Goal: Task Accomplishment & Management: Use online tool/utility

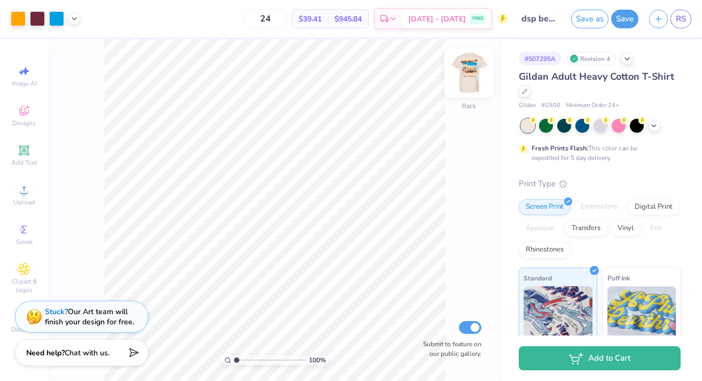
click at [464, 73] on img at bounding box center [469, 72] width 43 height 43
click at [468, 64] on img at bounding box center [469, 72] width 43 height 43
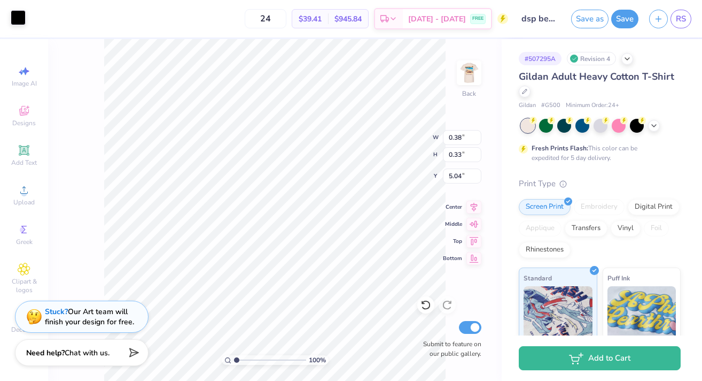
click at [20, 13] on div at bounding box center [18, 17] width 15 height 15
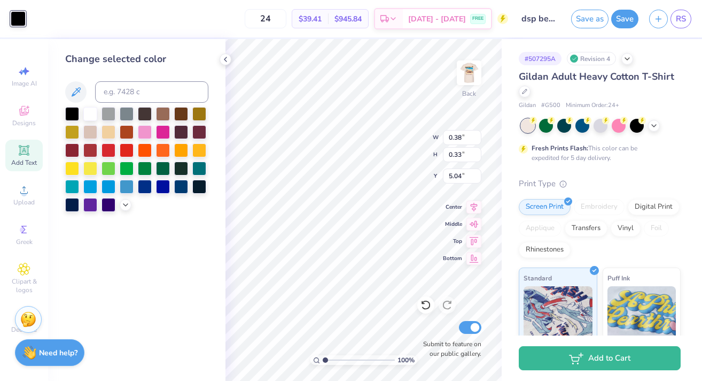
click at [21, 156] on icon at bounding box center [24, 150] width 13 height 13
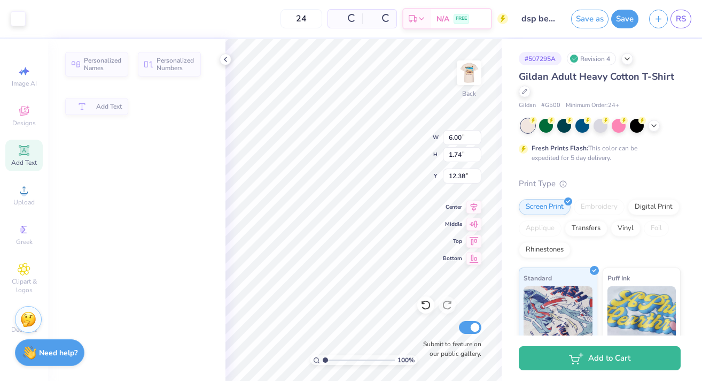
type input "6.00"
type input "1.74"
type input "12.38"
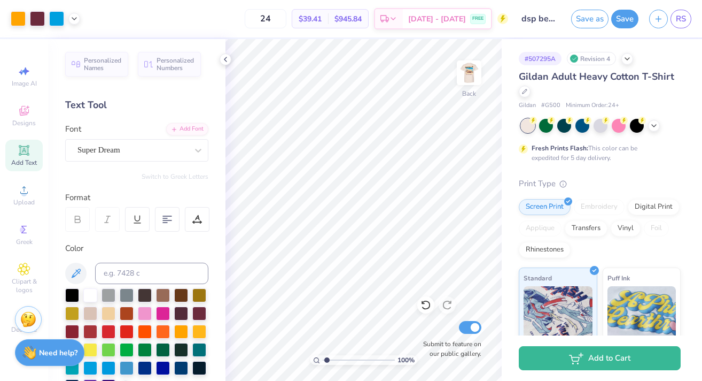
type input "2.02"
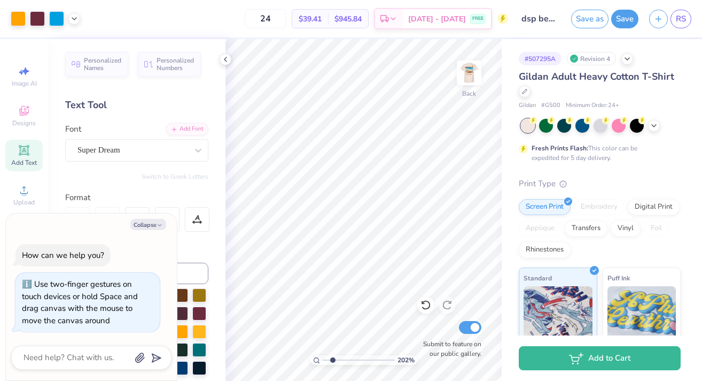
type textarea "x"
drag, startPoint x: 325, startPoint y: 360, endPoint x: 340, endPoint y: 360, distance: 15.0
click at [340, 360] on input "range" at bounding box center [359, 360] width 72 height 10
drag, startPoint x: 342, startPoint y: 359, endPoint x: 374, endPoint y: 360, distance: 32.1
type input "7.87"
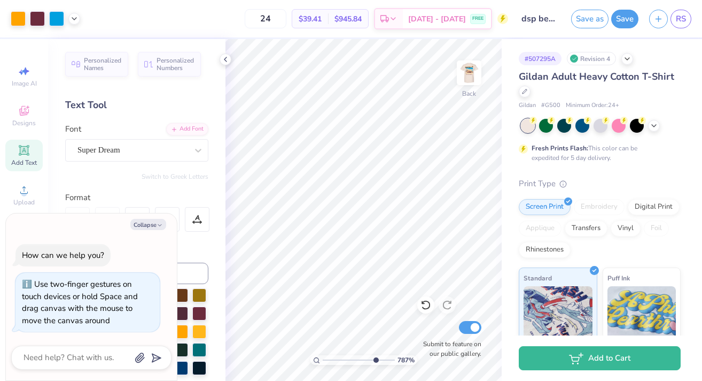
click at [374, 360] on input "range" at bounding box center [359, 360] width 72 height 10
click at [16, 17] on div at bounding box center [18, 17] width 15 height 15
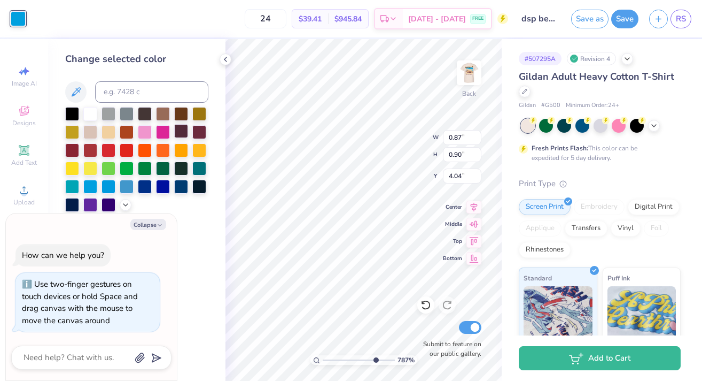
click at [185, 132] on div at bounding box center [181, 131] width 14 height 14
click at [198, 131] on div at bounding box center [199, 131] width 14 height 14
type textarea "x"
type input "0.85"
type input "0.94"
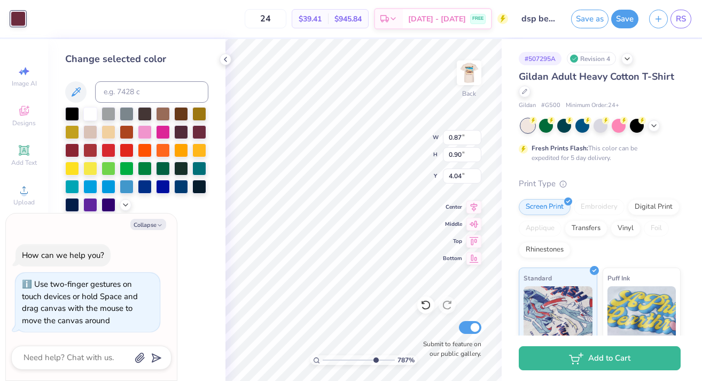
type input "3.96"
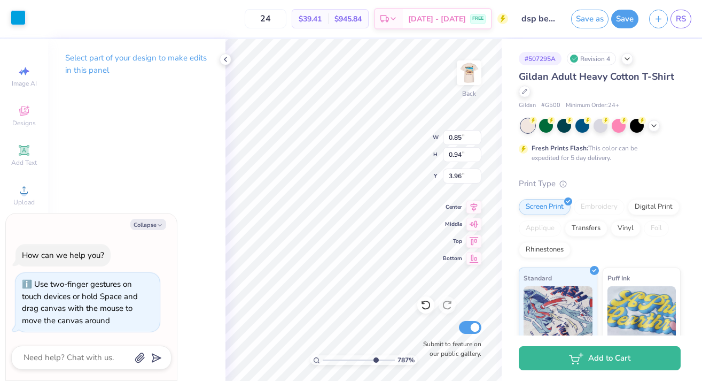
click at [22, 13] on div at bounding box center [18, 17] width 15 height 15
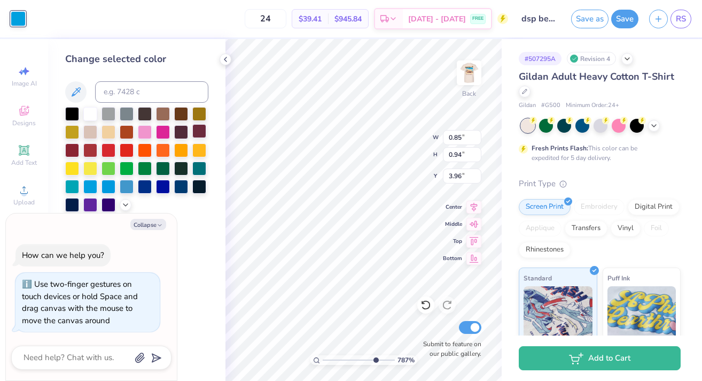
click at [198, 128] on div at bounding box center [199, 131] width 14 height 14
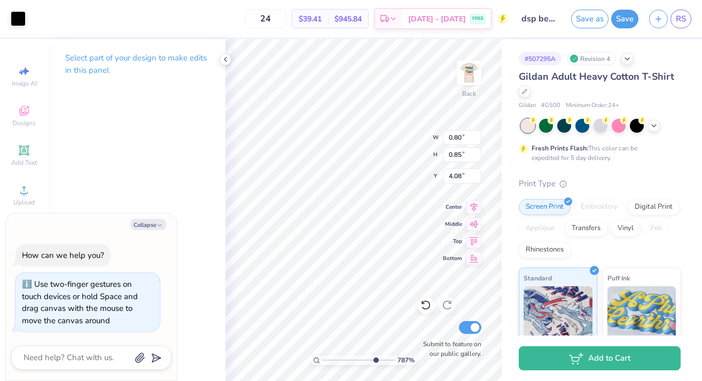
type textarea "x"
type input "1.00"
type input "0.93"
type input "4.03"
click at [20, 14] on div at bounding box center [18, 17] width 15 height 15
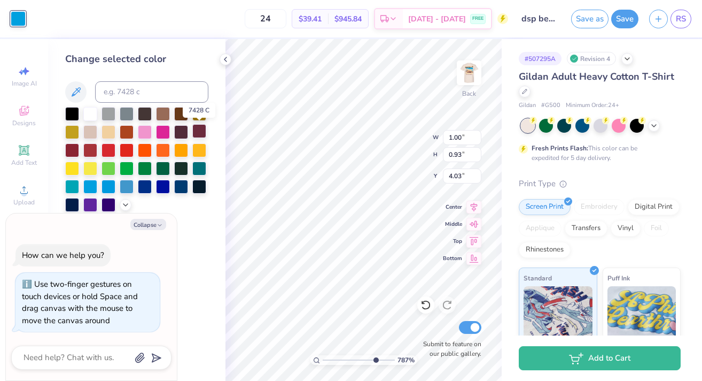
click at [197, 128] on div at bounding box center [199, 131] width 14 height 14
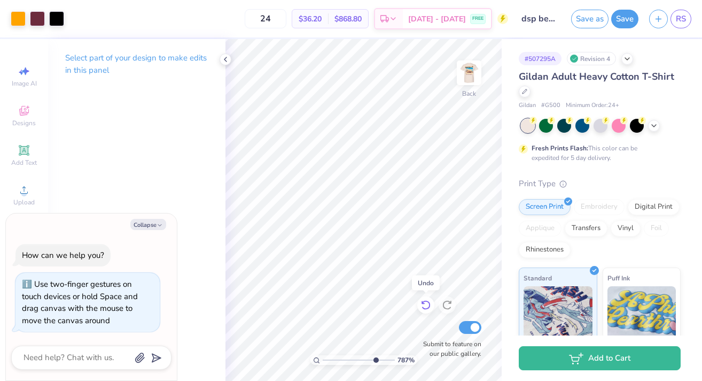
click at [430, 302] on icon at bounding box center [426, 304] width 11 height 11
click at [422, 302] on icon at bounding box center [423, 302] width 2 height 2
type textarea "x"
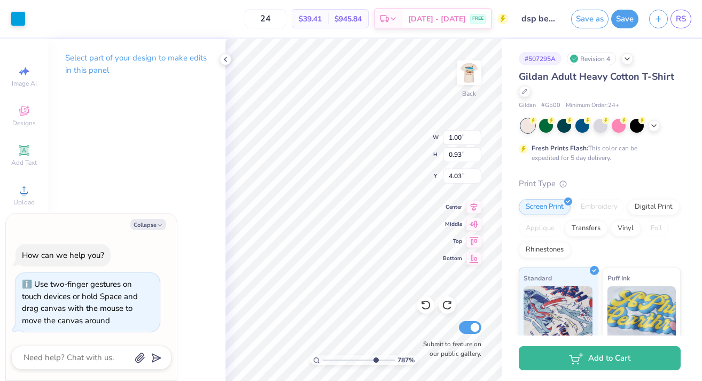
type input "1.60"
type input "0.33"
type input "5.04"
click at [14, 20] on div at bounding box center [18, 17] width 15 height 15
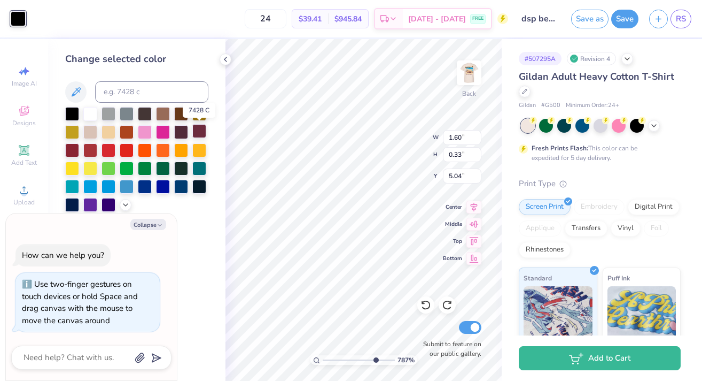
click at [199, 135] on div at bounding box center [199, 131] width 14 height 14
type textarea "x"
type input "0.06"
type input "0.16"
type input "5.17"
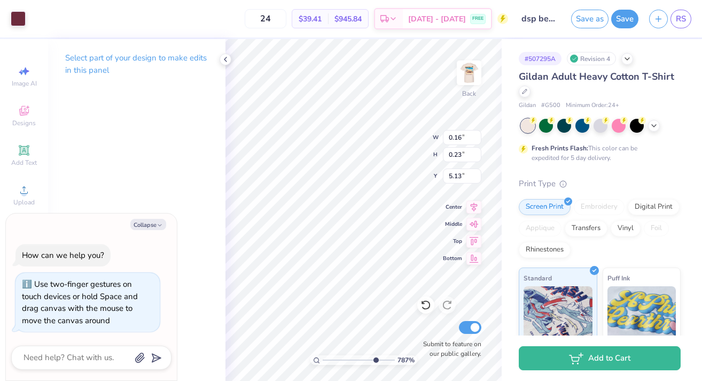
type textarea "x"
type input "5.11"
click at [422, 297] on div at bounding box center [425, 304] width 17 height 17
type textarea "x"
drag, startPoint x: 374, startPoint y: 361, endPoint x: 364, endPoint y: 360, distance: 9.7
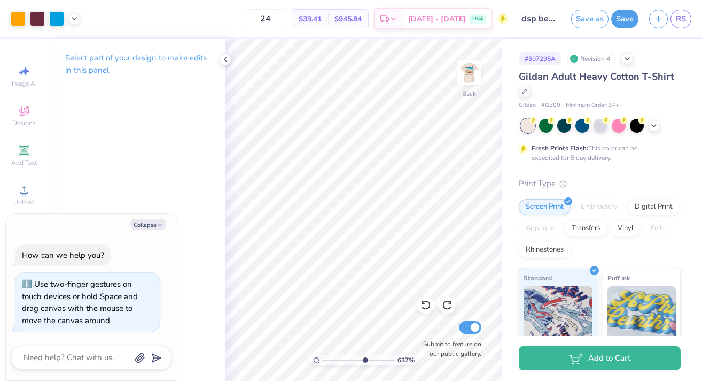
type input "6.41"
click at [364, 360] on input "range" at bounding box center [359, 360] width 72 height 10
click at [427, 305] on icon at bounding box center [426, 304] width 11 height 11
click at [53, 15] on div at bounding box center [56, 17] width 15 height 15
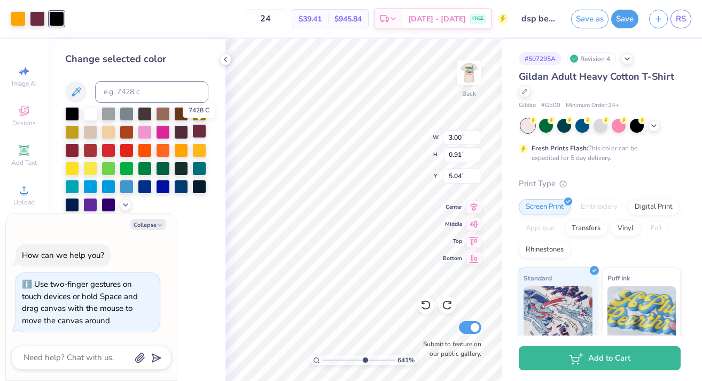
click at [197, 128] on div at bounding box center [199, 131] width 14 height 14
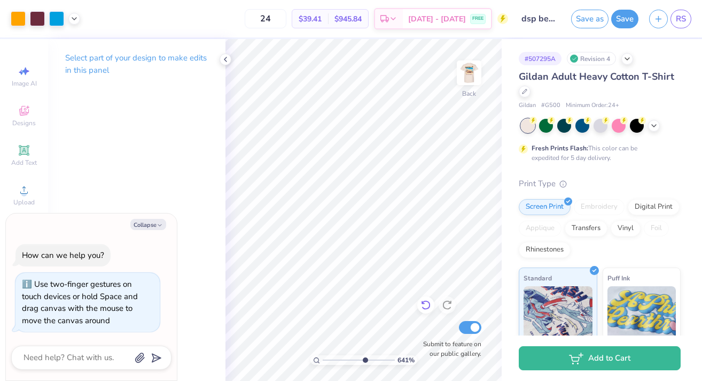
click at [424, 304] on icon at bounding box center [426, 304] width 11 height 11
click at [470, 61] on img at bounding box center [469, 72] width 43 height 43
type textarea "x"
drag, startPoint x: 364, startPoint y: 357, endPoint x: 330, endPoint y: 351, distance: 34.7
type input "1.68"
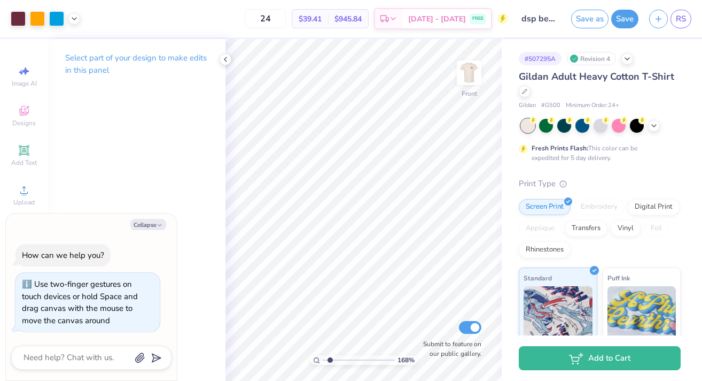
click at [330, 355] on input "range" at bounding box center [359, 360] width 72 height 10
click at [466, 71] on img at bounding box center [469, 72] width 43 height 43
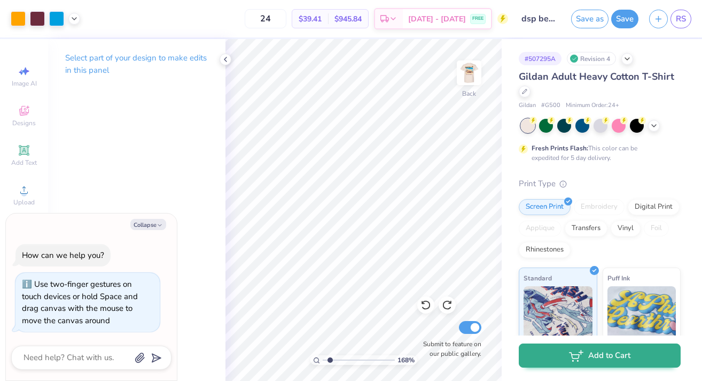
type textarea "x"
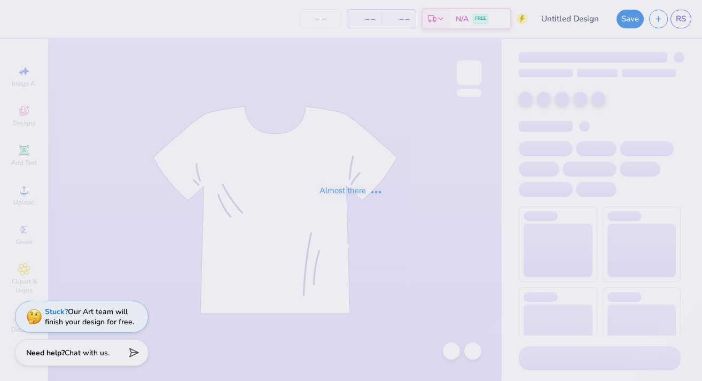
type input "dsp beach rush shirt"
type input "24"
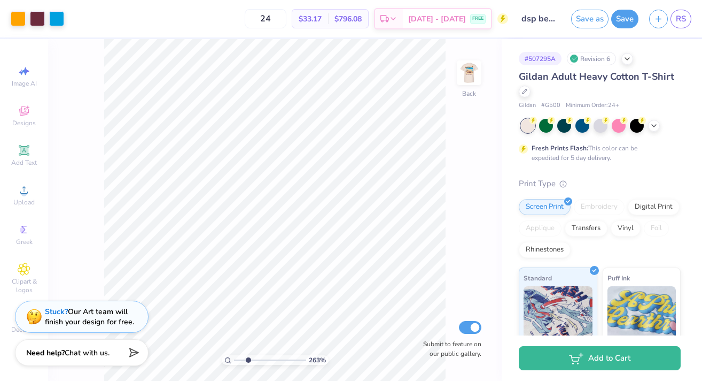
drag, startPoint x: 236, startPoint y: 359, endPoint x: 248, endPoint y: 360, distance: 11.8
click at [248, 360] on input "range" at bounding box center [270, 360] width 72 height 10
click at [312, 355] on div "263 %" at bounding box center [275, 210] width 342 height 342
drag, startPoint x: 249, startPoint y: 360, endPoint x: 267, endPoint y: 360, distance: 18.7
type input "5.31"
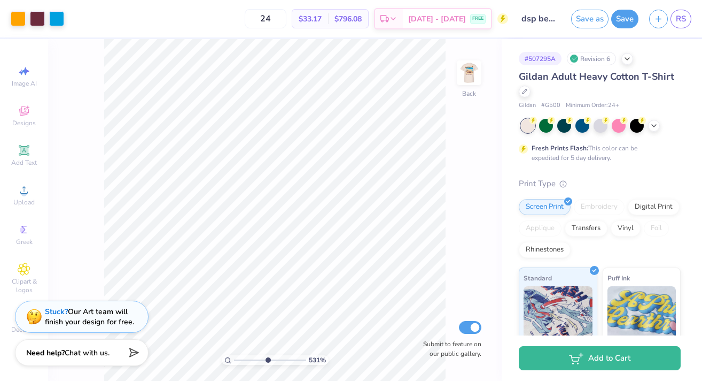
click at [267, 360] on input "range" at bounding box center [270, 360] width 72 height 10
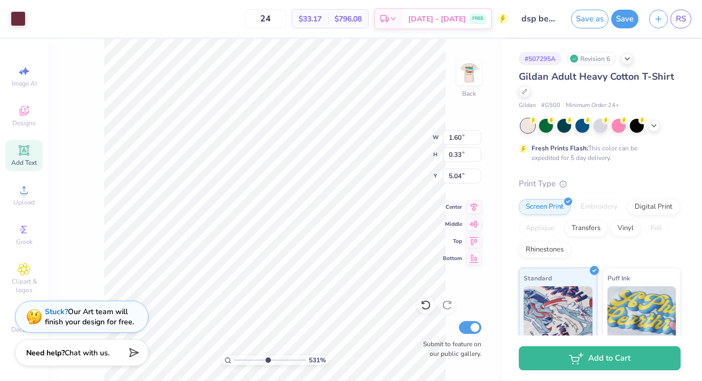
click at [29, 157] on div "Add Text" at bounding box center [23, 155] width 37 height 32
type input "6.00"
type input "1.74"
type input "12.38"
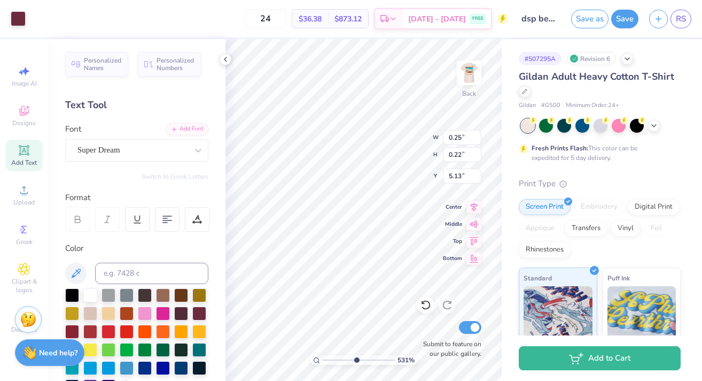
type input "0.38"
type input "0.33"
type input "5.04"
click at [224, 58] on icon at bounding box center [225, 59] width 9 height 9
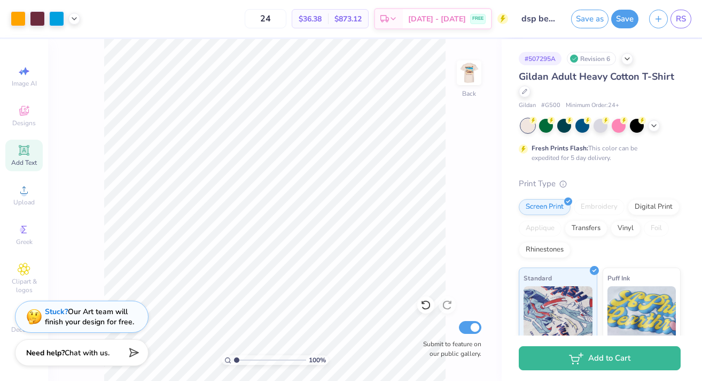
drag, startPoint x: 266, startPoint y: 360, endPoint x: 235, endPoint y: 360, distance: 31.0
type input "1"
click at [235, 360] on input "range" at bounding box center [270, 360] width 72 height 10
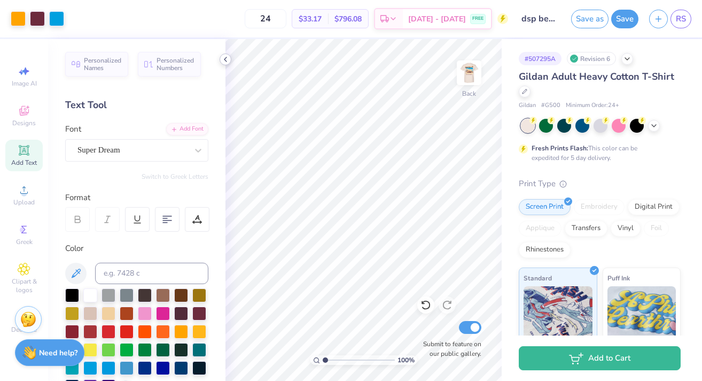
click at [228, 60] on icon at bounding box center [225, 59] width 9 height 9
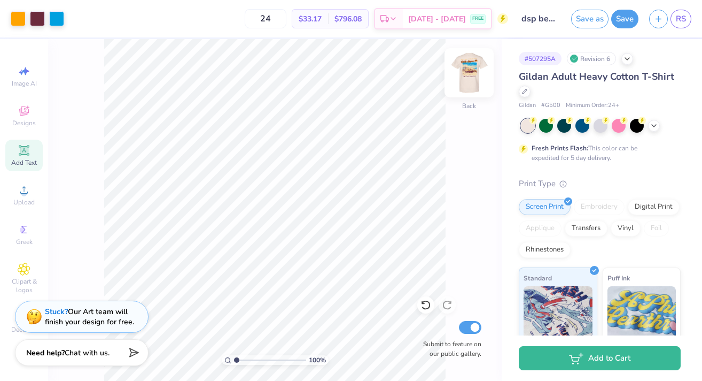
click at [472, 66] on img at bounding box center [469, 72] width 43 height 43
click at [472, 66] on img at bounding box center [469, 72] width 21 height 21
